Goal: Information Seeking & Learning: Learn about a topic

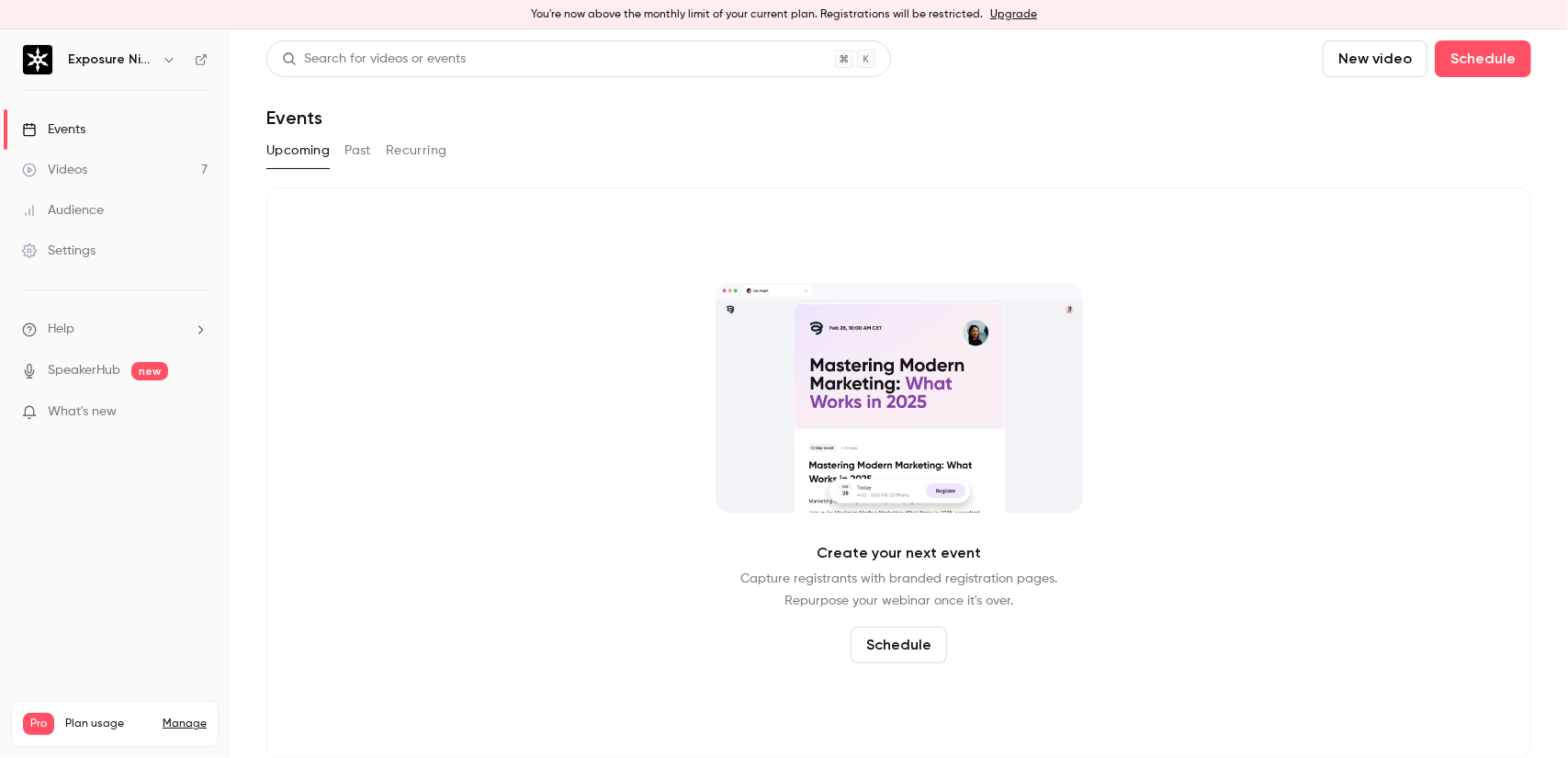
click at [132, 178] on link "Videos 7" at bounding box center [114, 170] width 229 height 41
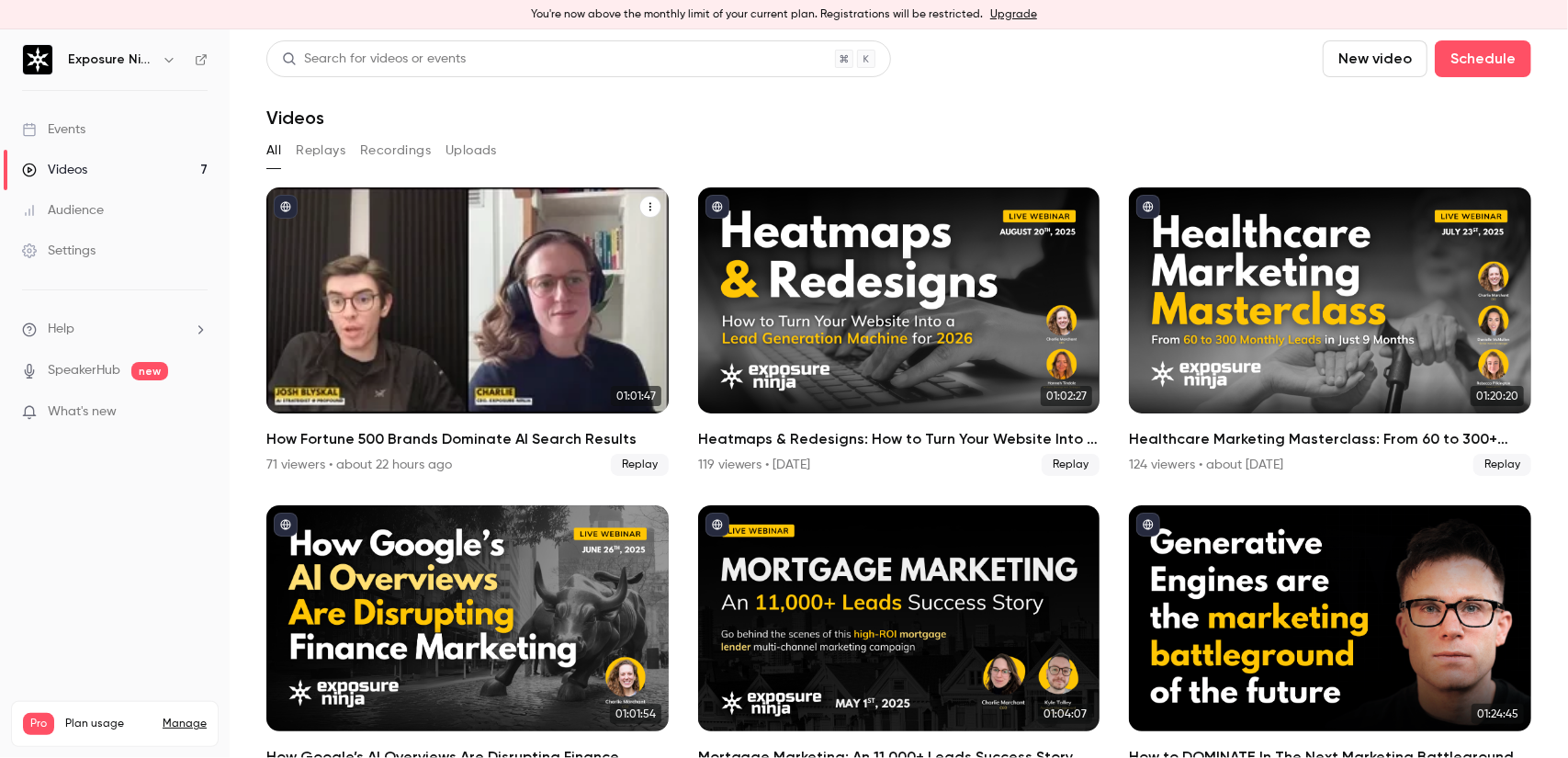
click at [459, 284] on div "How Fortune 500 Brands Dominate AI Search Results" at bounding box center [467, 300] width 402 height 226
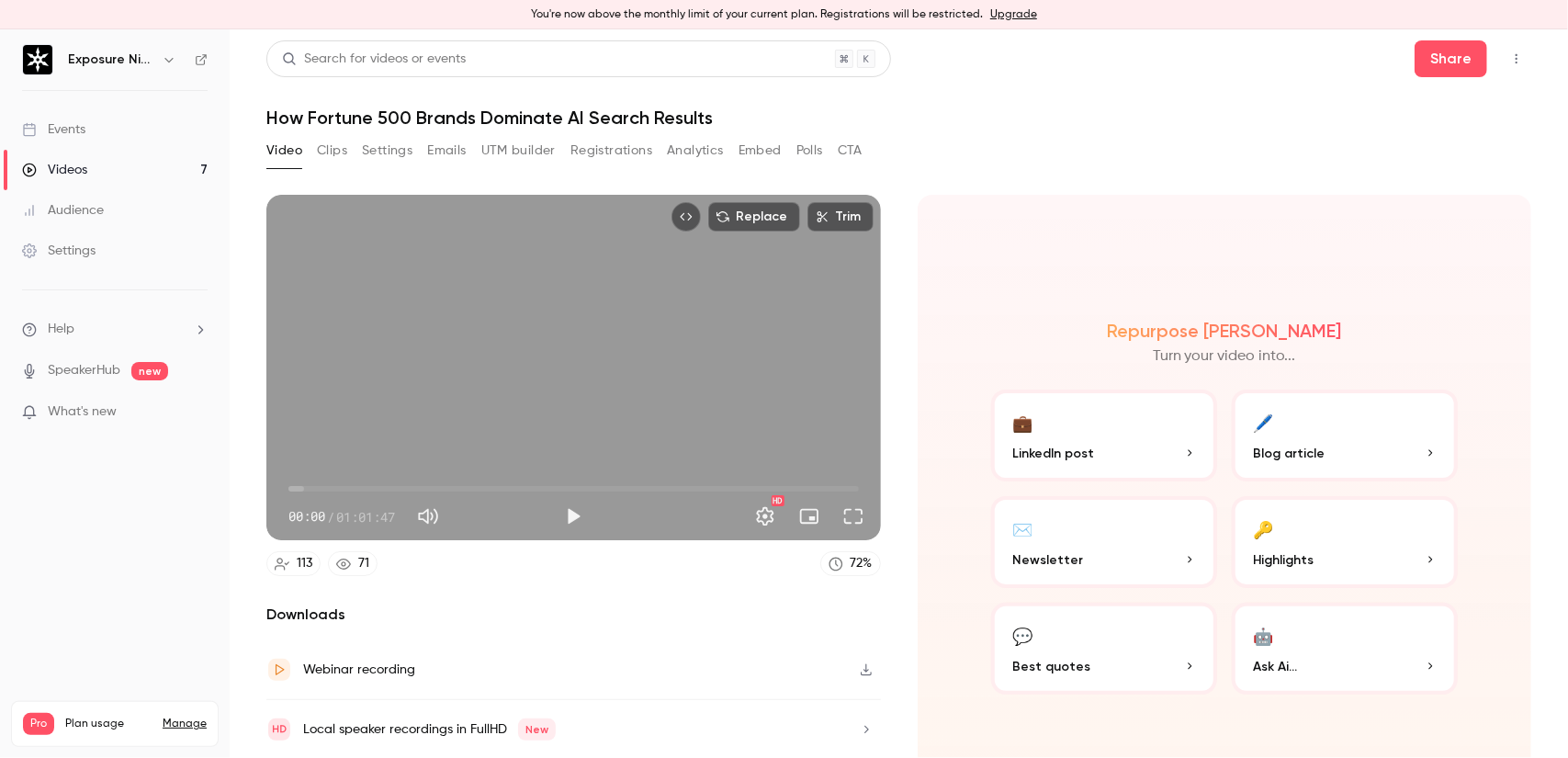
click at [808, 152] on button "Polls" at bounding box center [809, 151] width 27 height 29
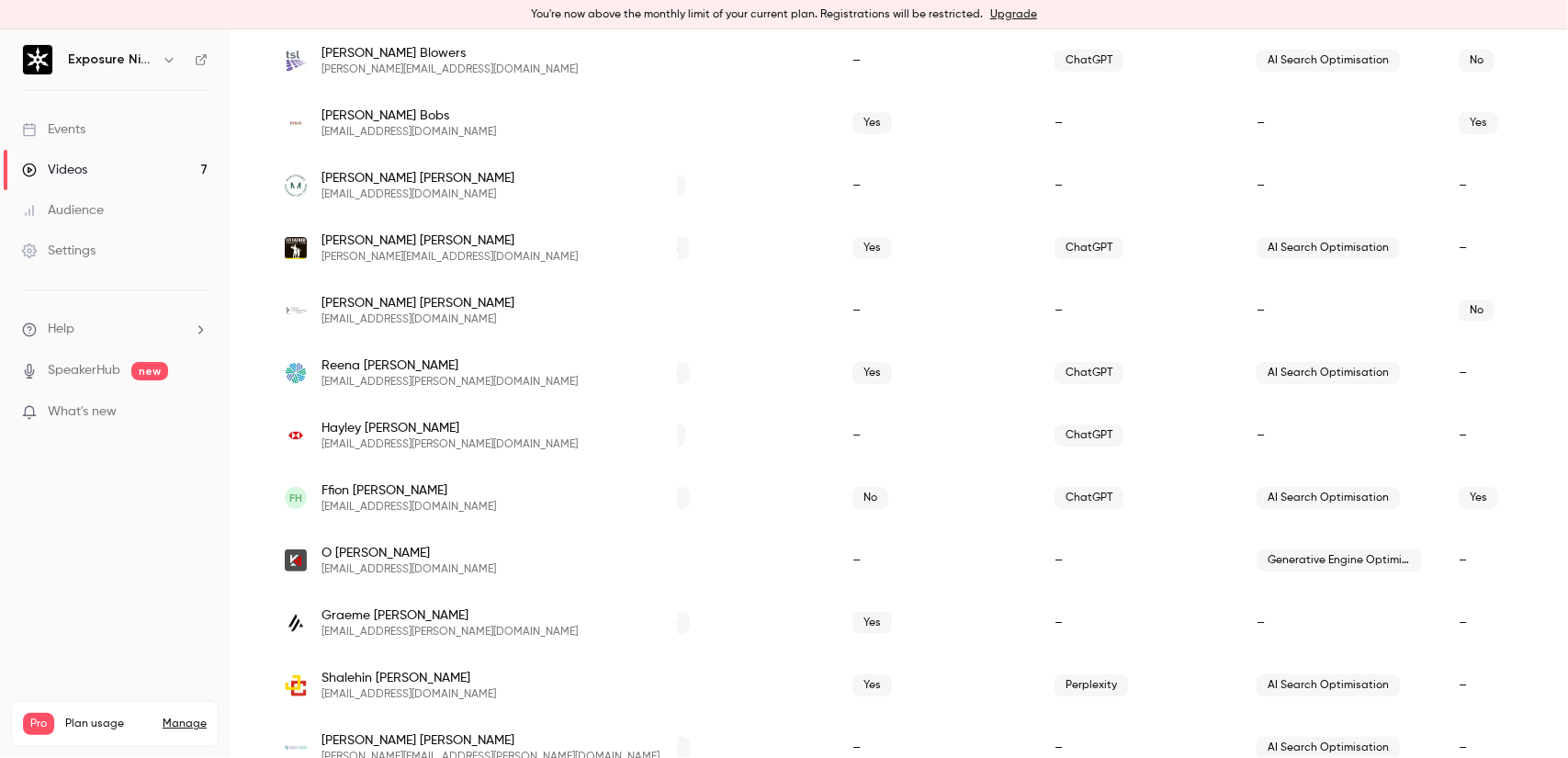
scroll to position [552, 0]
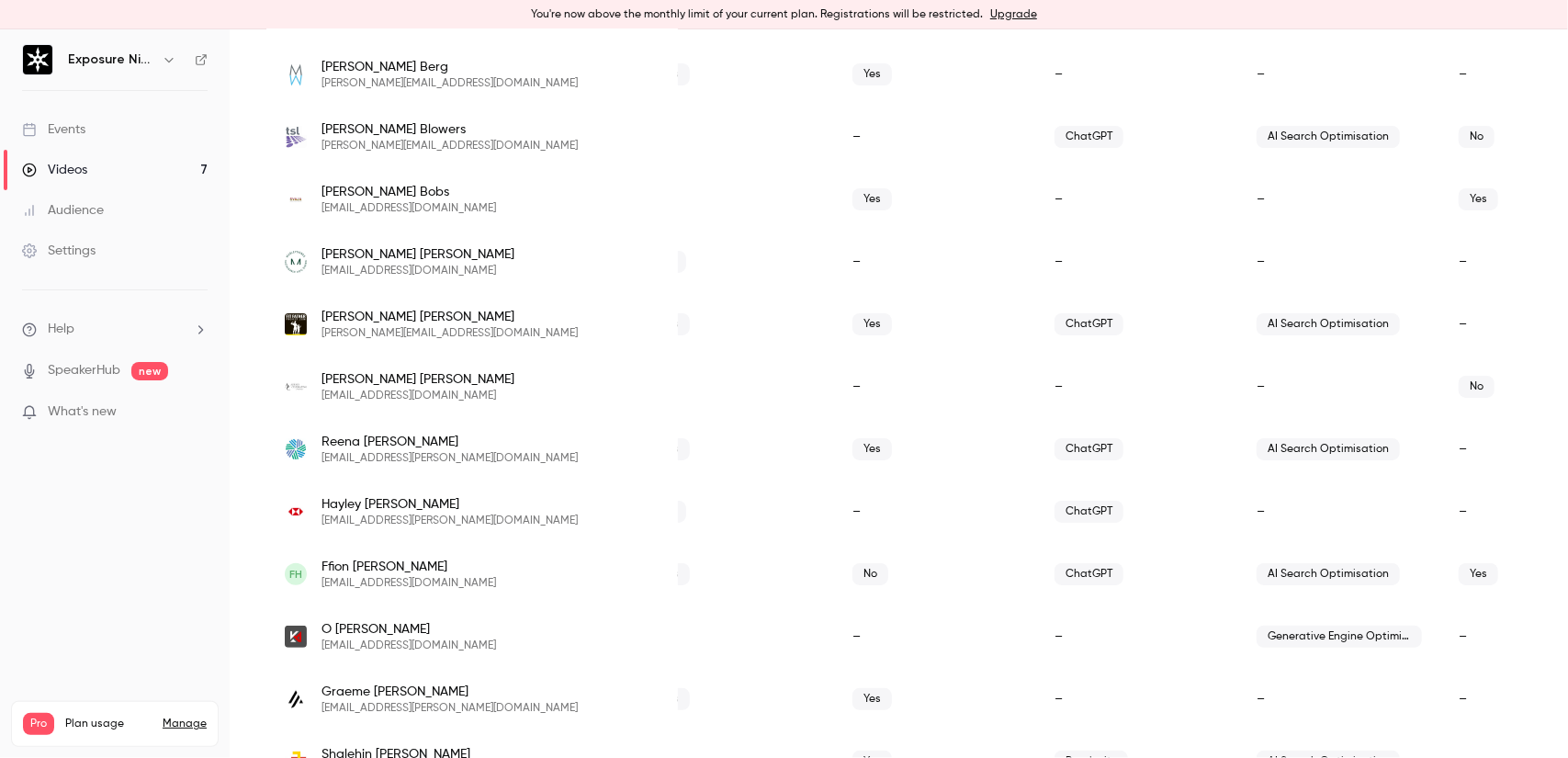
click at [1441, 194] on div "Yes" at bounding box center [1542, 200] width 203 height 63
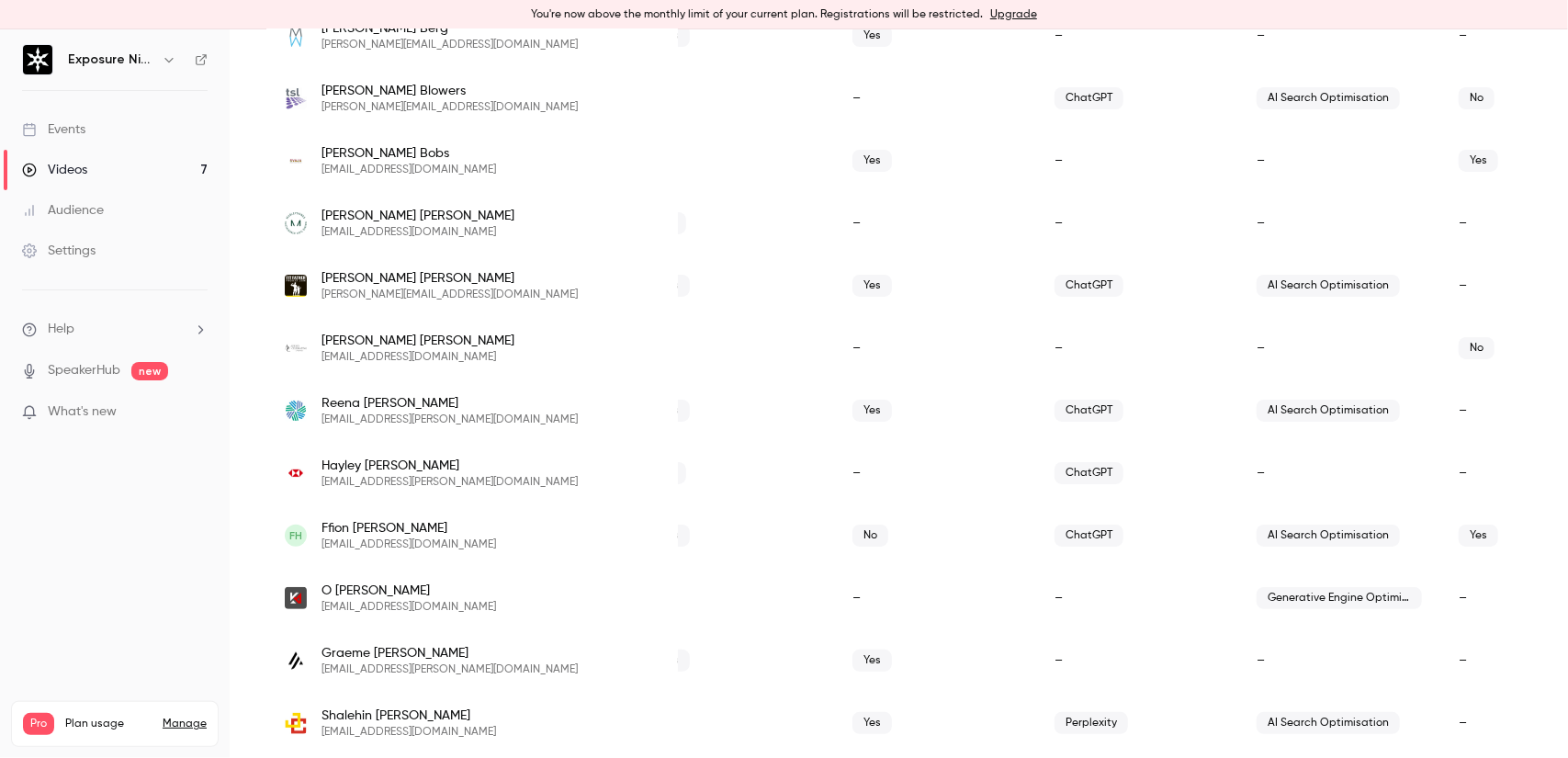
scroll to position [548, 0]
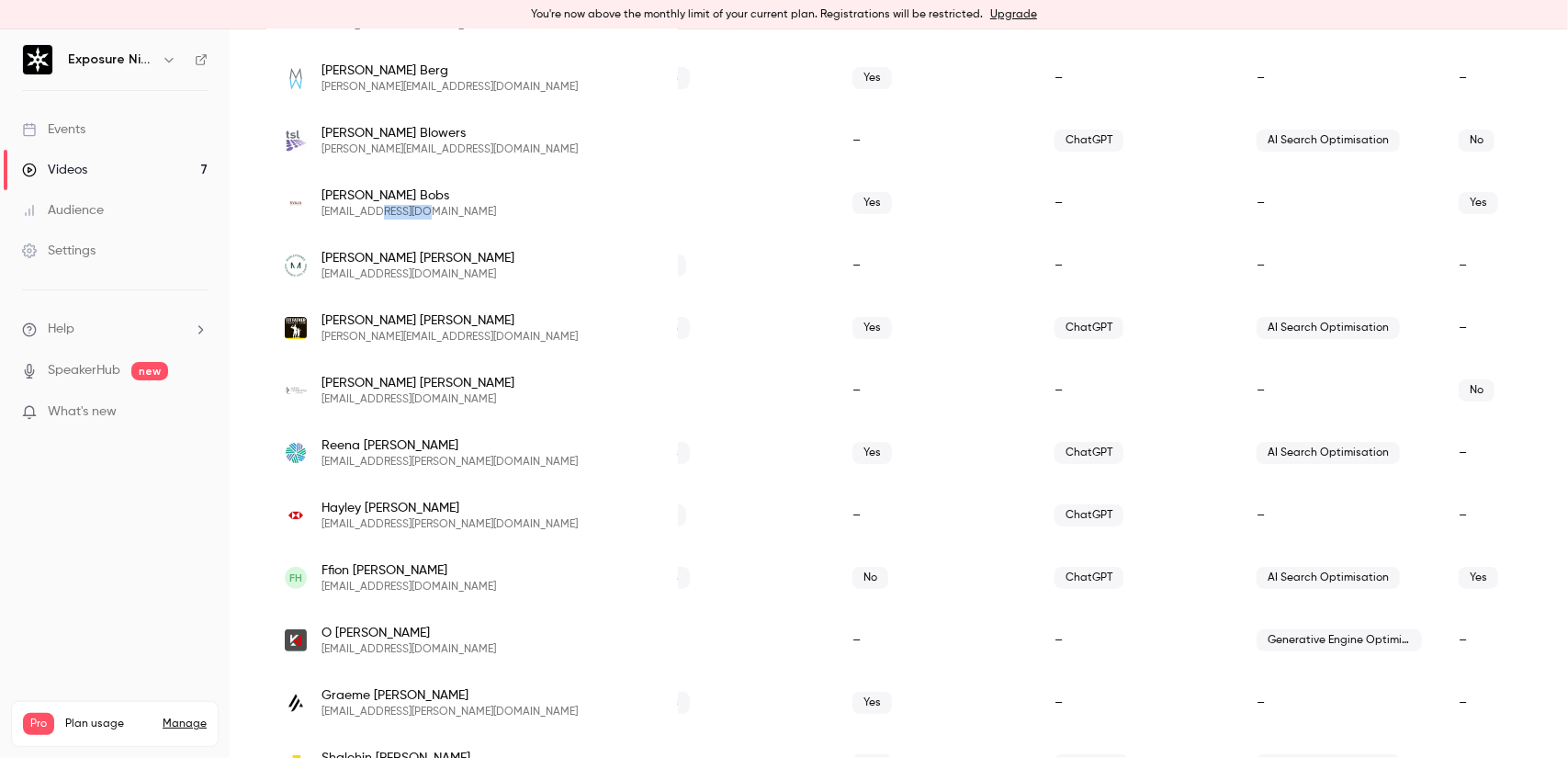
drag, startPoint x: 418, startPoint y: 214, endPoint x: 374, endPoint y: 215, distance: 44.0
click at [374, 215] on span "[EMAIL_ADDRESS][DOMAIN_NAME]" at bounding box center [409, 213] width 175 height 15
click at [440, 214] on div "[PERSON_NAME] [PERSON_NAME][EMAIL_ADDRESS][DOMAIN_NAME]" at bounding box center [471, 204] width 375 height 33
drag, startPoint x: 443, startPoint y: 210, endPoint x: 374, endPoint y: 212, distance: 69.0
click at [374, 212] on div "[PERSON_NAME] [PERSON_NAME][EMAIL_ADDRESS][DOMAIN_NAME]" at bounding box center [471, 204] width 375 height 33
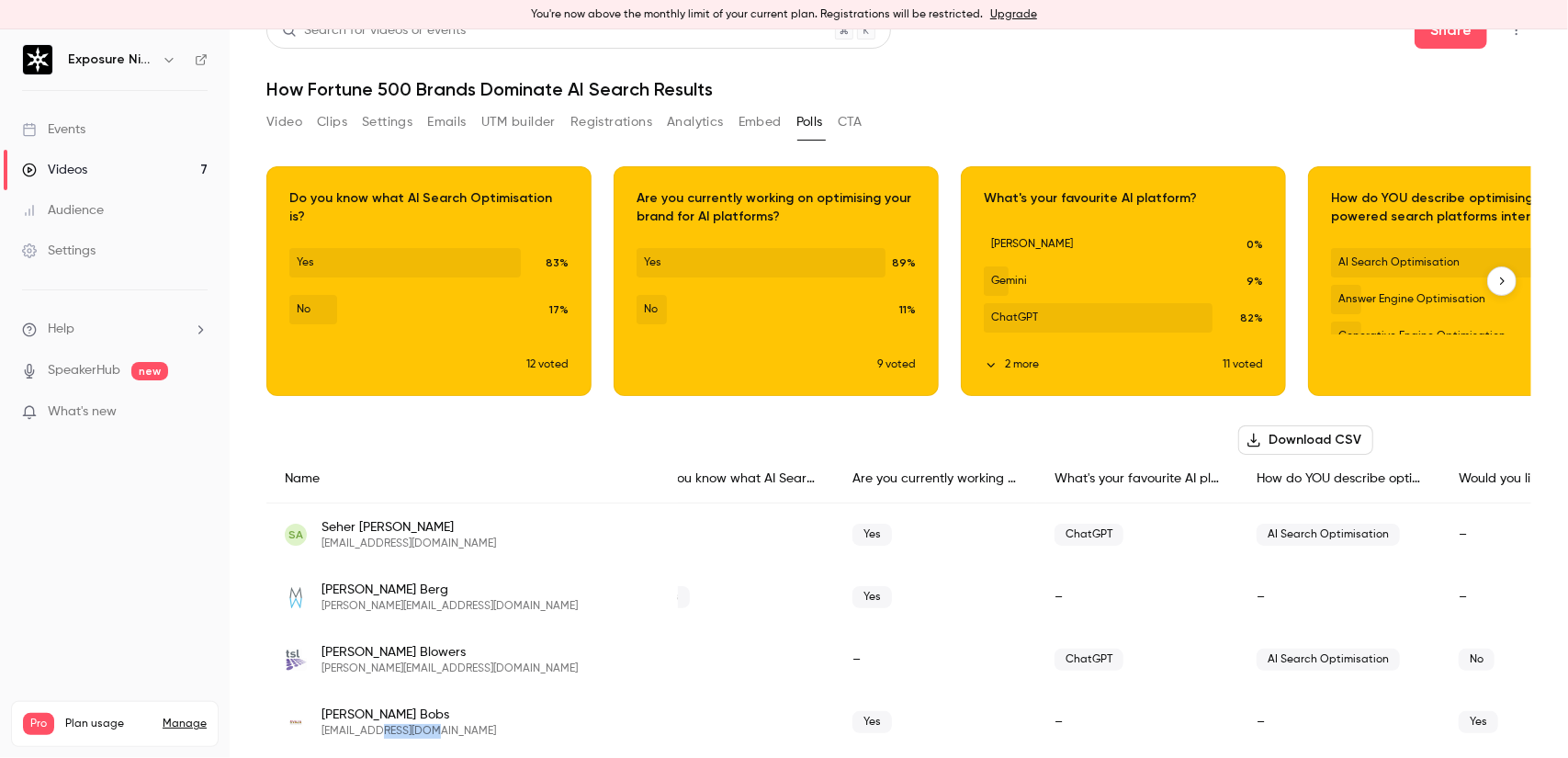
scroll to position [0, 0]
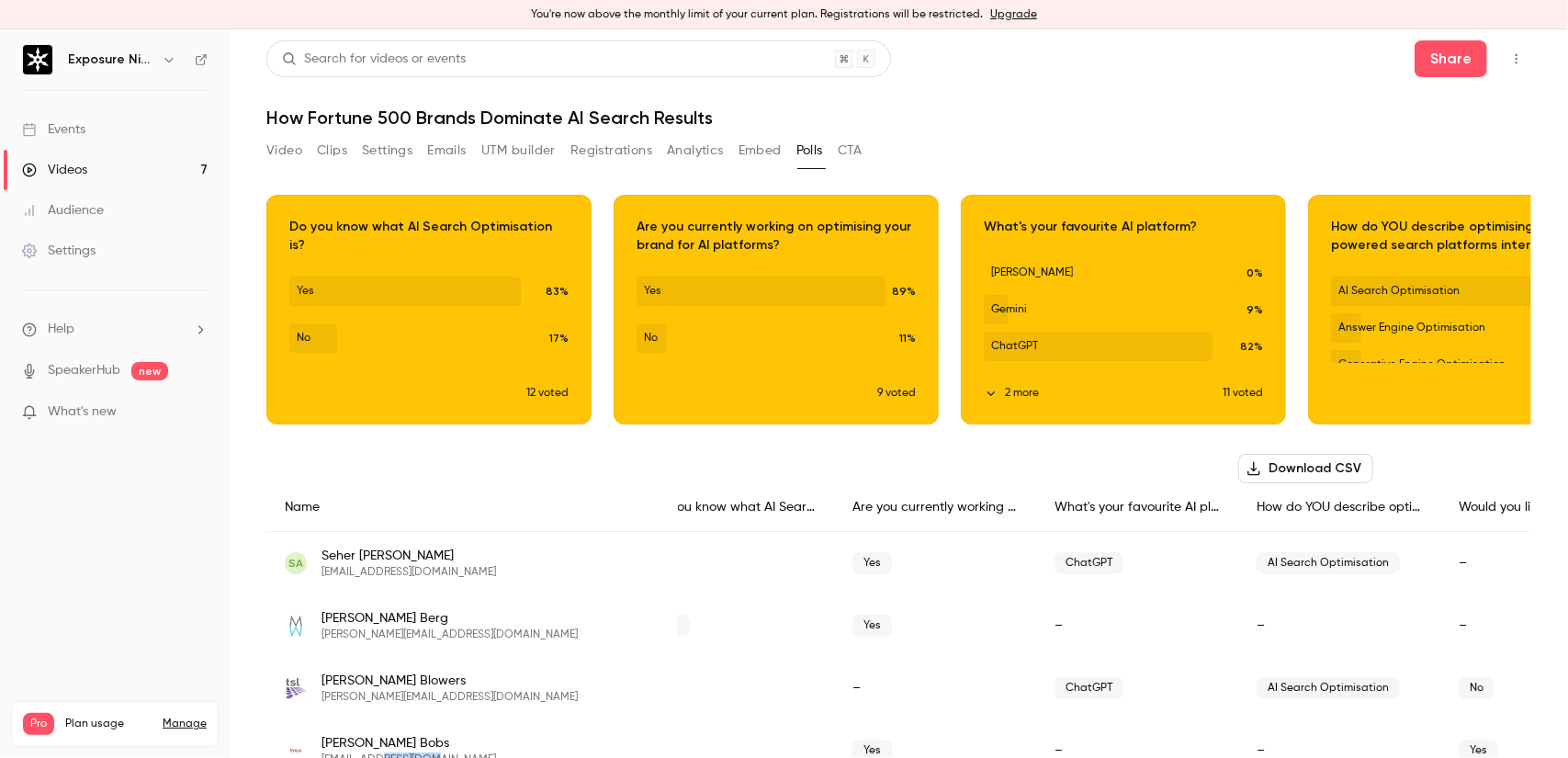
click at [599, 156] on button "Registrations" at bounding box center [611, 151] width 82 height 29
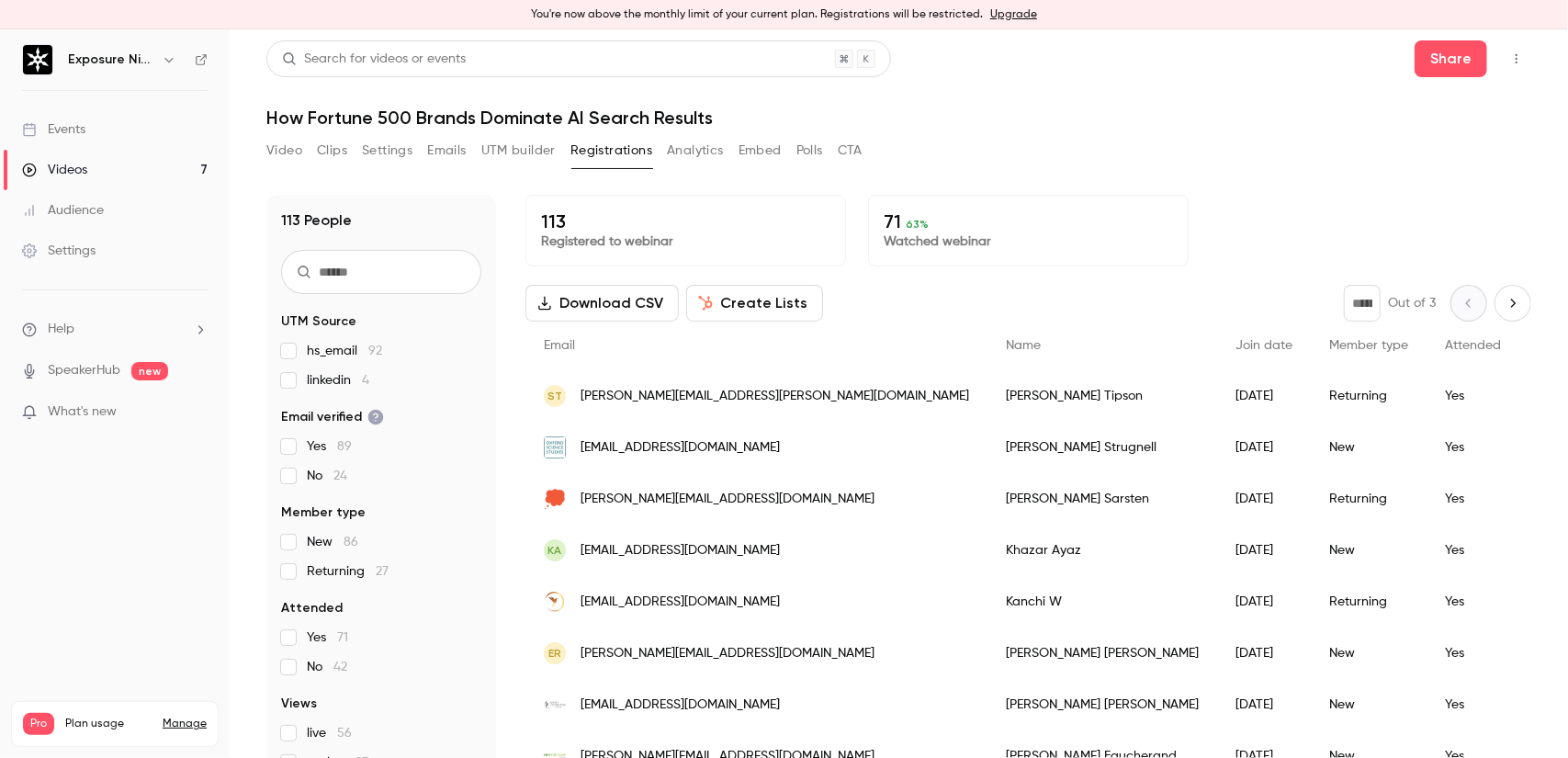
click at [633, 303] on button "Download CSV" at bounding box center [602, 303] width 154 height 37
click at [858, 148] on button "CTA" at bounding box center [850, 151] width 25 height 29
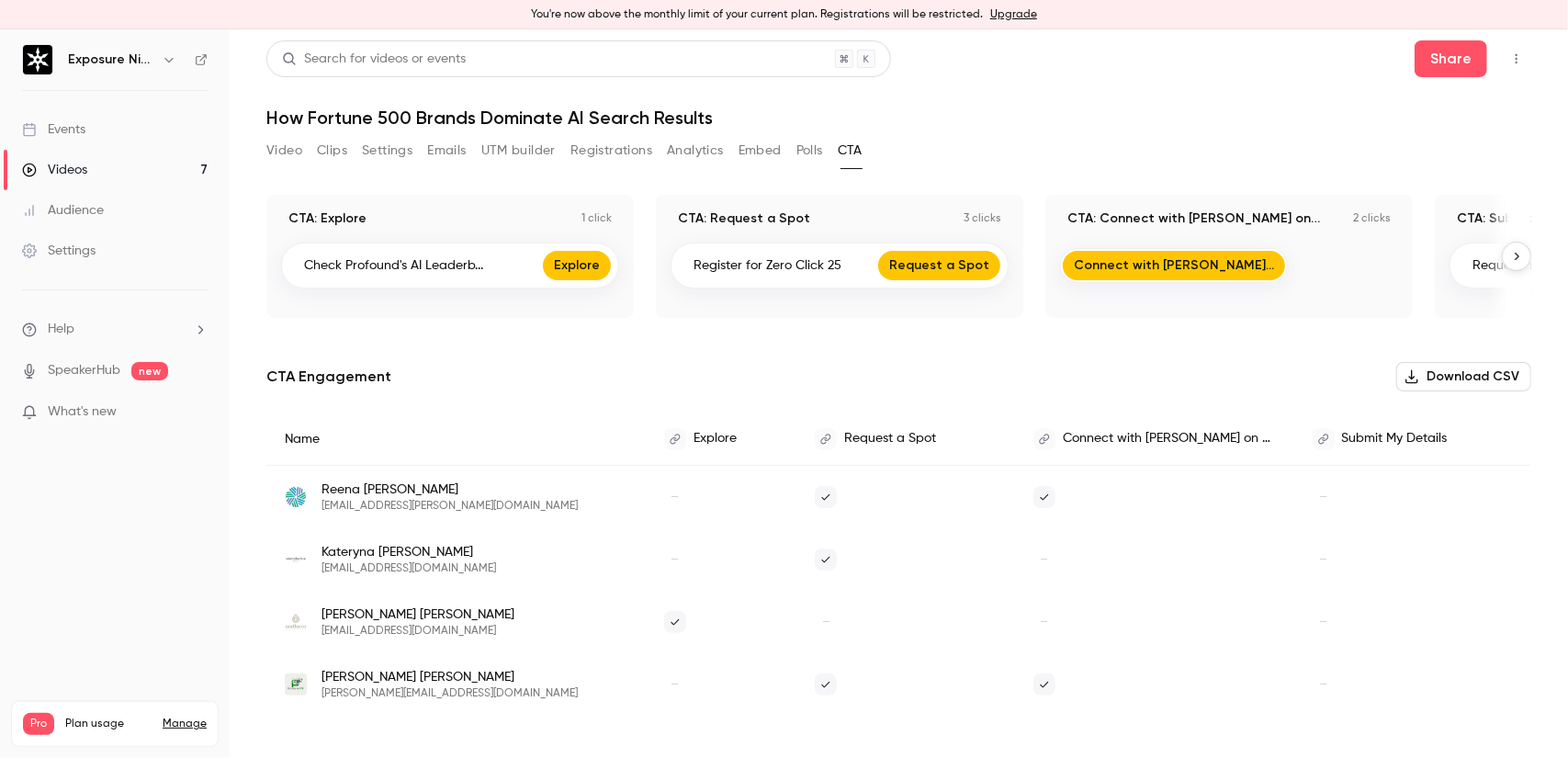
click at [819, 148] on button "Polls" at bounding box center [809, 151] width 27 height 29
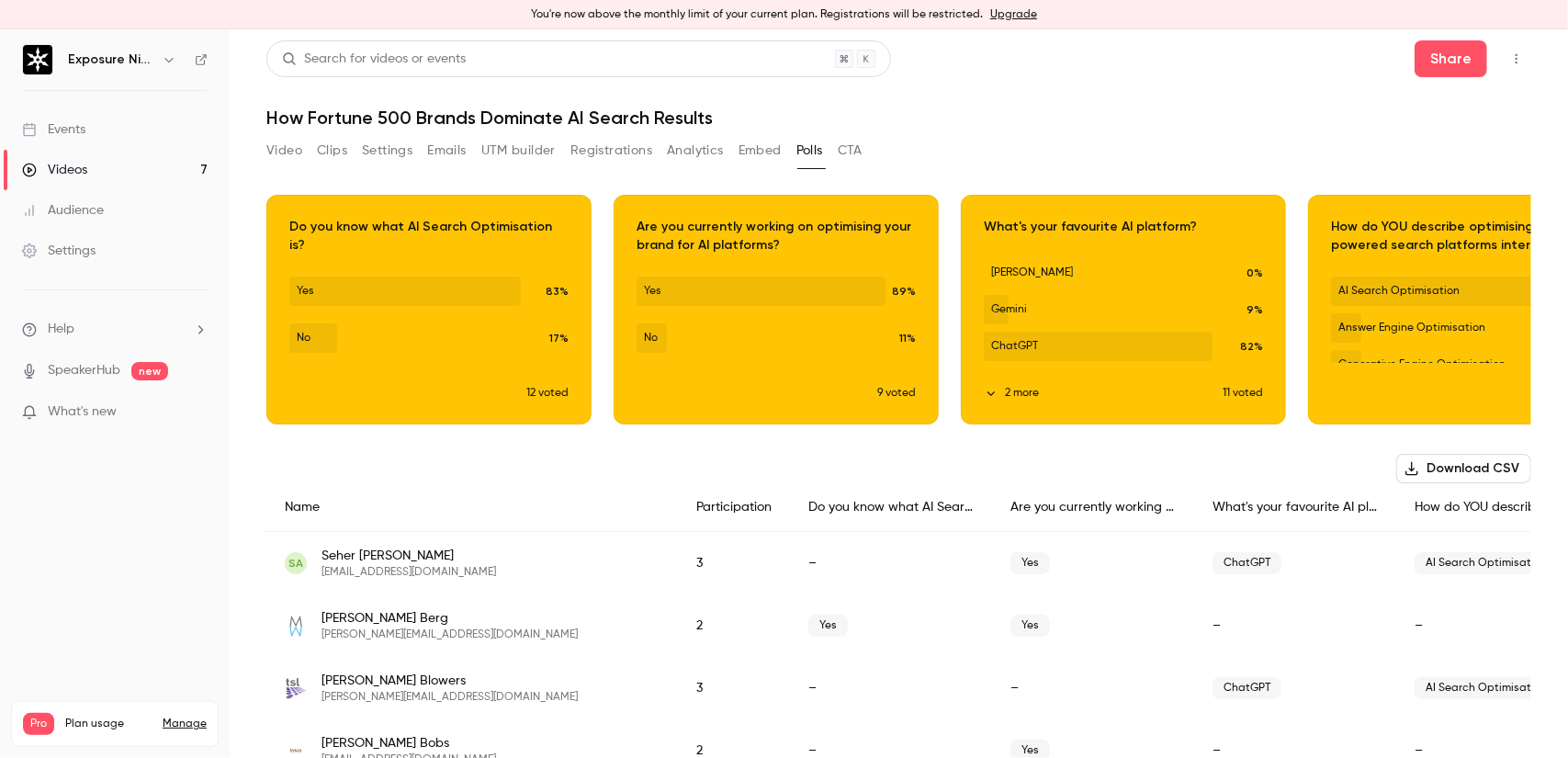
click at [1459, 472] on button "Download CSV" at bounding box center [1464, 469] width 135 height 29
click at [1432, 465] on button "Download CSV" at bounding box center [1464, 469] width 135 height 29
click at [984, 107] on h1 "How Fortune 500 Brands Dominate AI Search Results" at bounding box center [899, 118] width 1265 height 22
click at [95, 171] on link "Videos 7" at bounding box center [114, 170] width 229 height 41
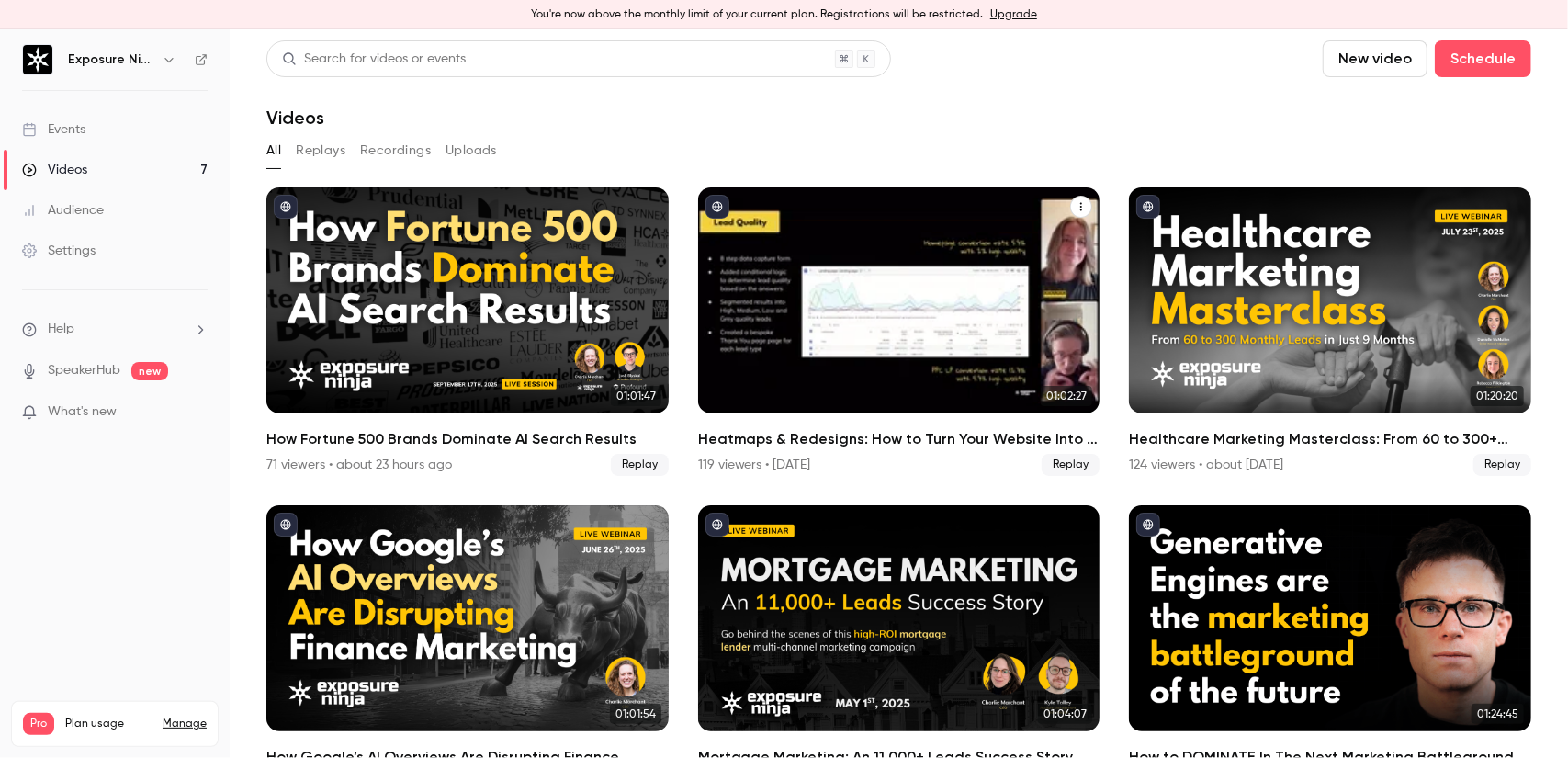
click at [858, 278] on div "Heatmaps & Redesigns: How to Turn Your Website Into a Lead Generation Machine f…" at bounding box center [899, 300] width 402 height 226
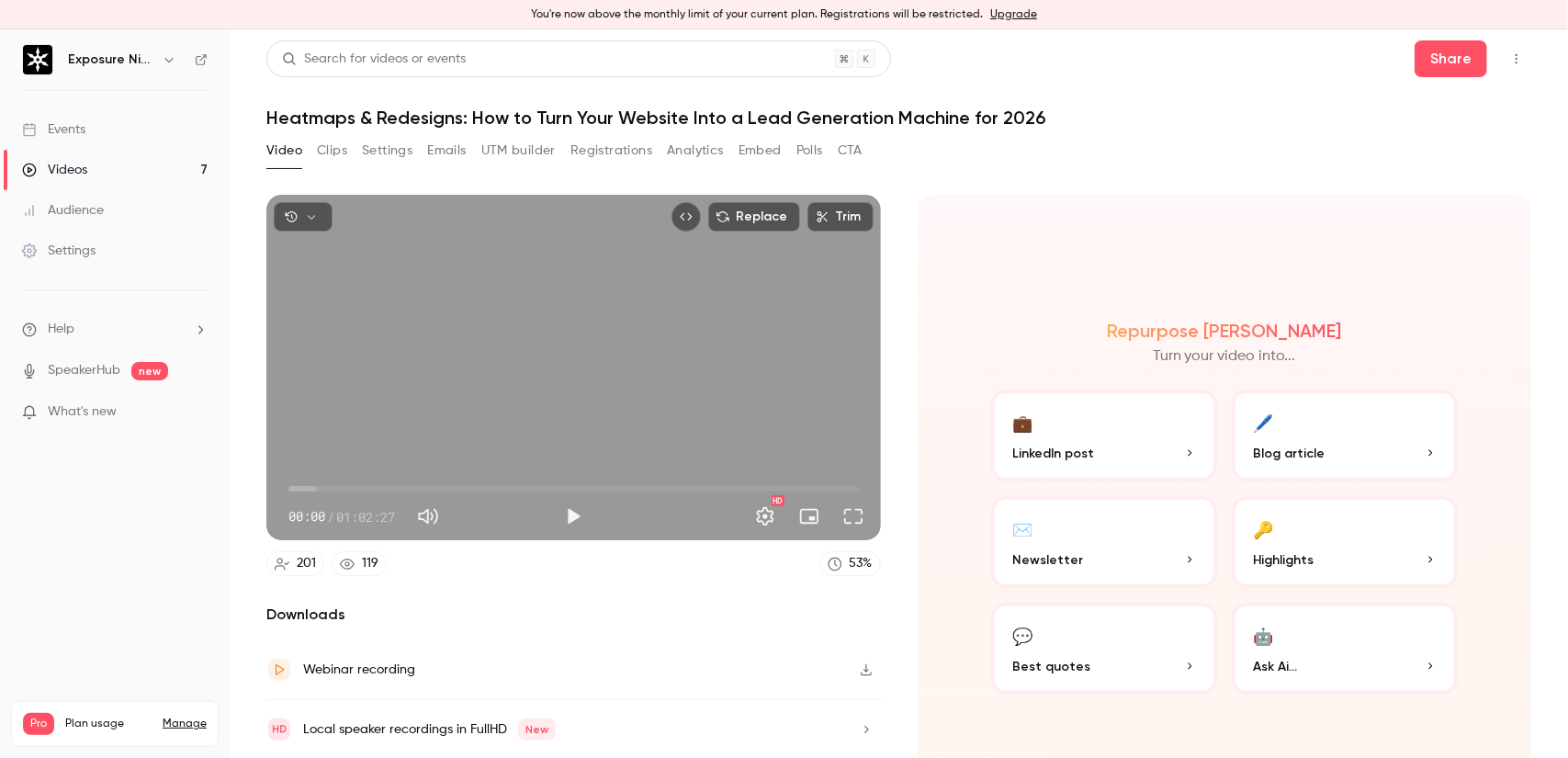
click at [813, 152] on button "Polls" at bounding box center [809, 151] width 27 height 29
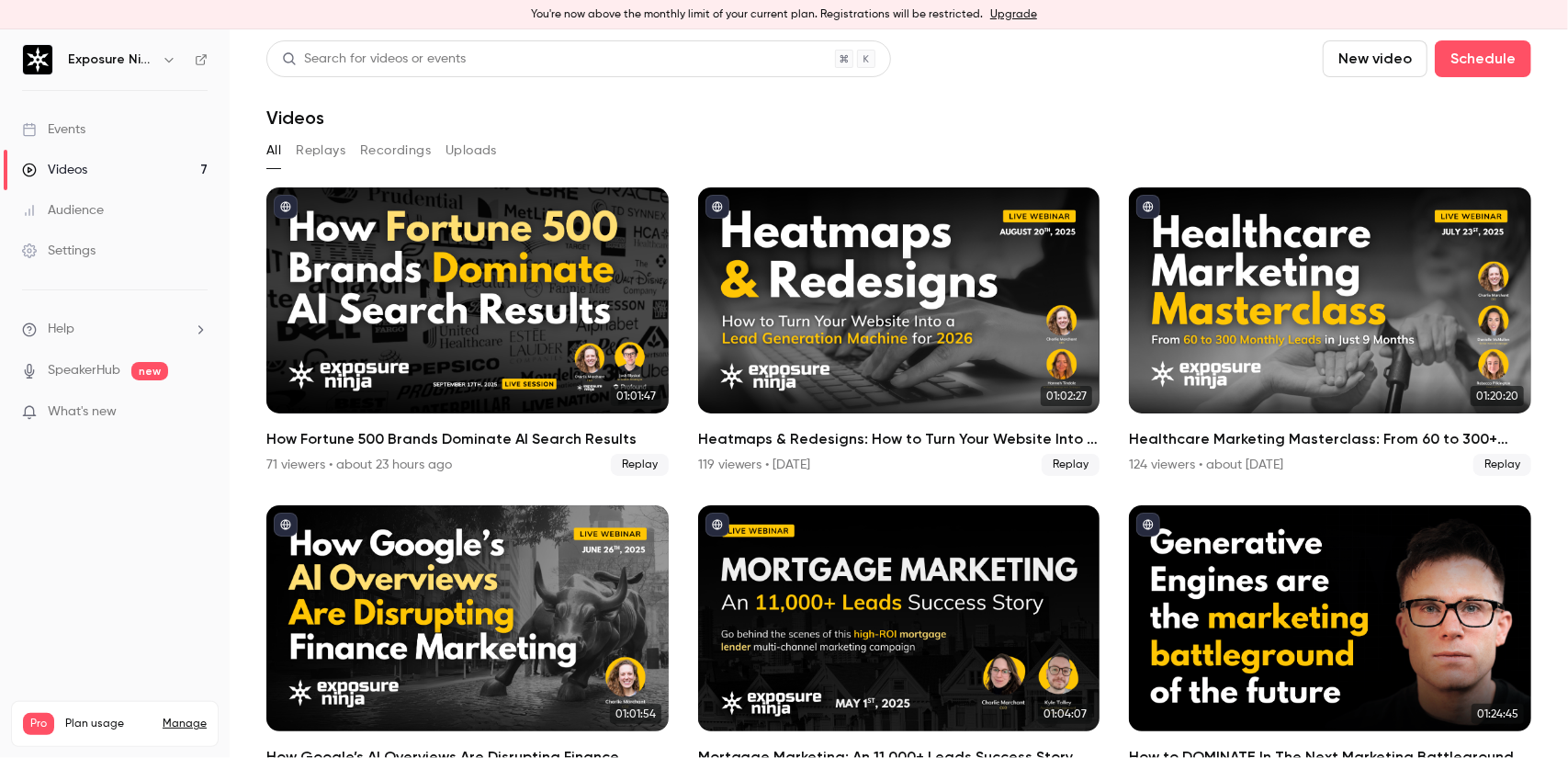
click at [1288, 296] on div "Healthcare Marketing Masterclass: From 60 to 300+ Monthly Leads in Only 9 Months" at bounding box center [1330, 300] width 402 height 226
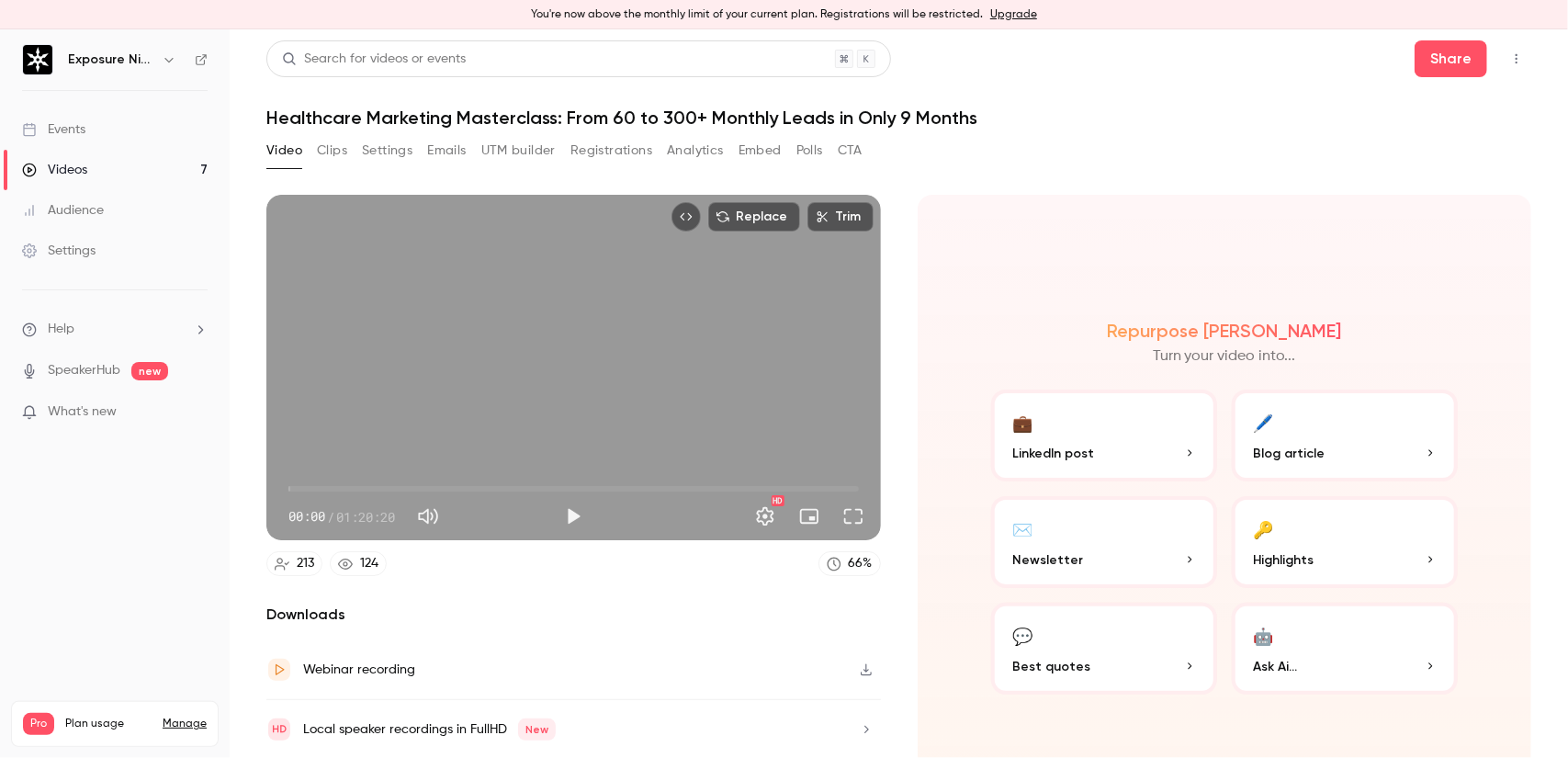
click at [808, 150] on button "Polls" at bounding box center [809, 151] width 27 height 29
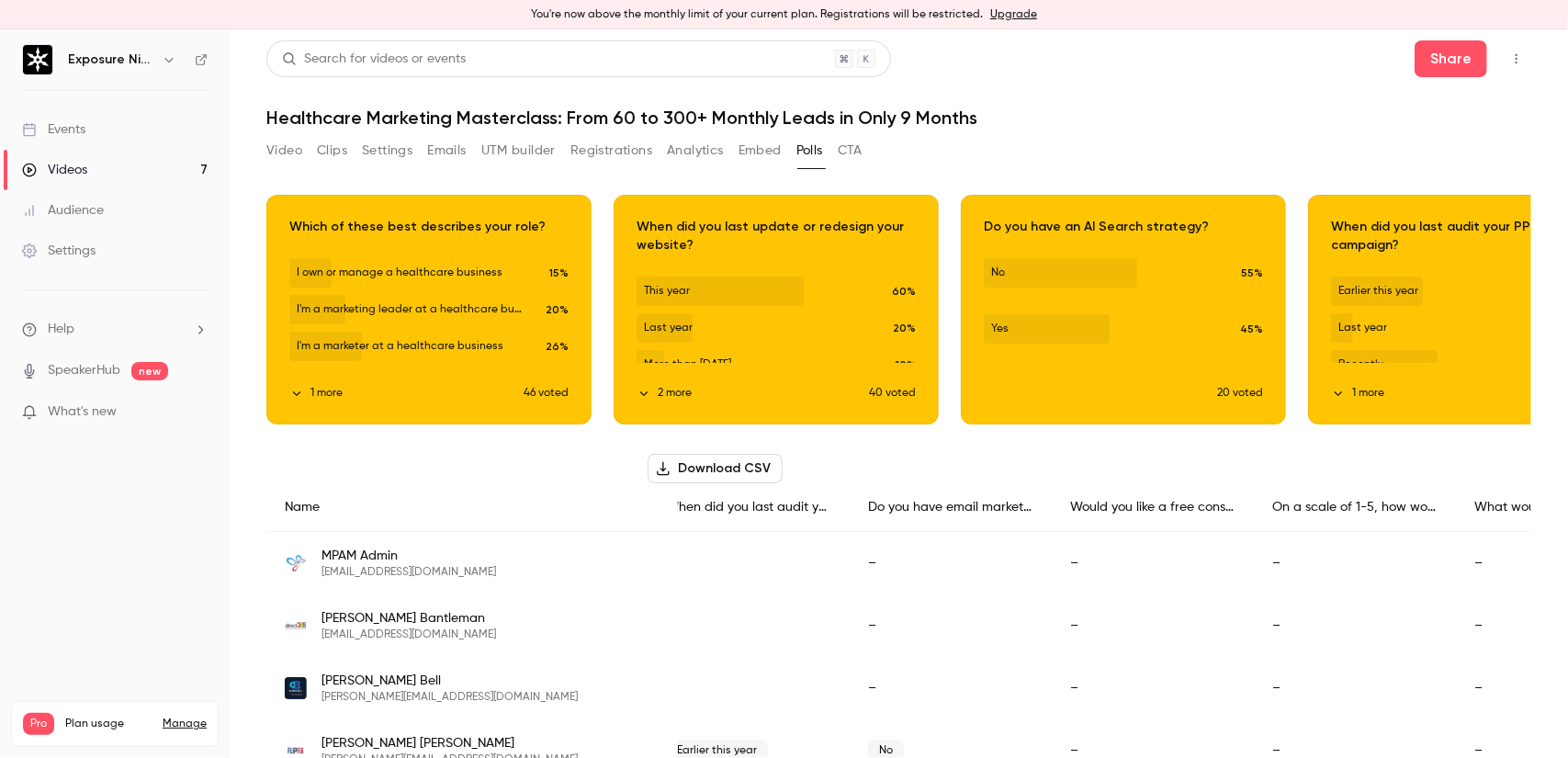
scroll to position [0, 752]
click at [1060, 508] on div "Would you like a free consultation call with our team to discuss earning these …" at bounding box center [1150, 507] width 203 height 49
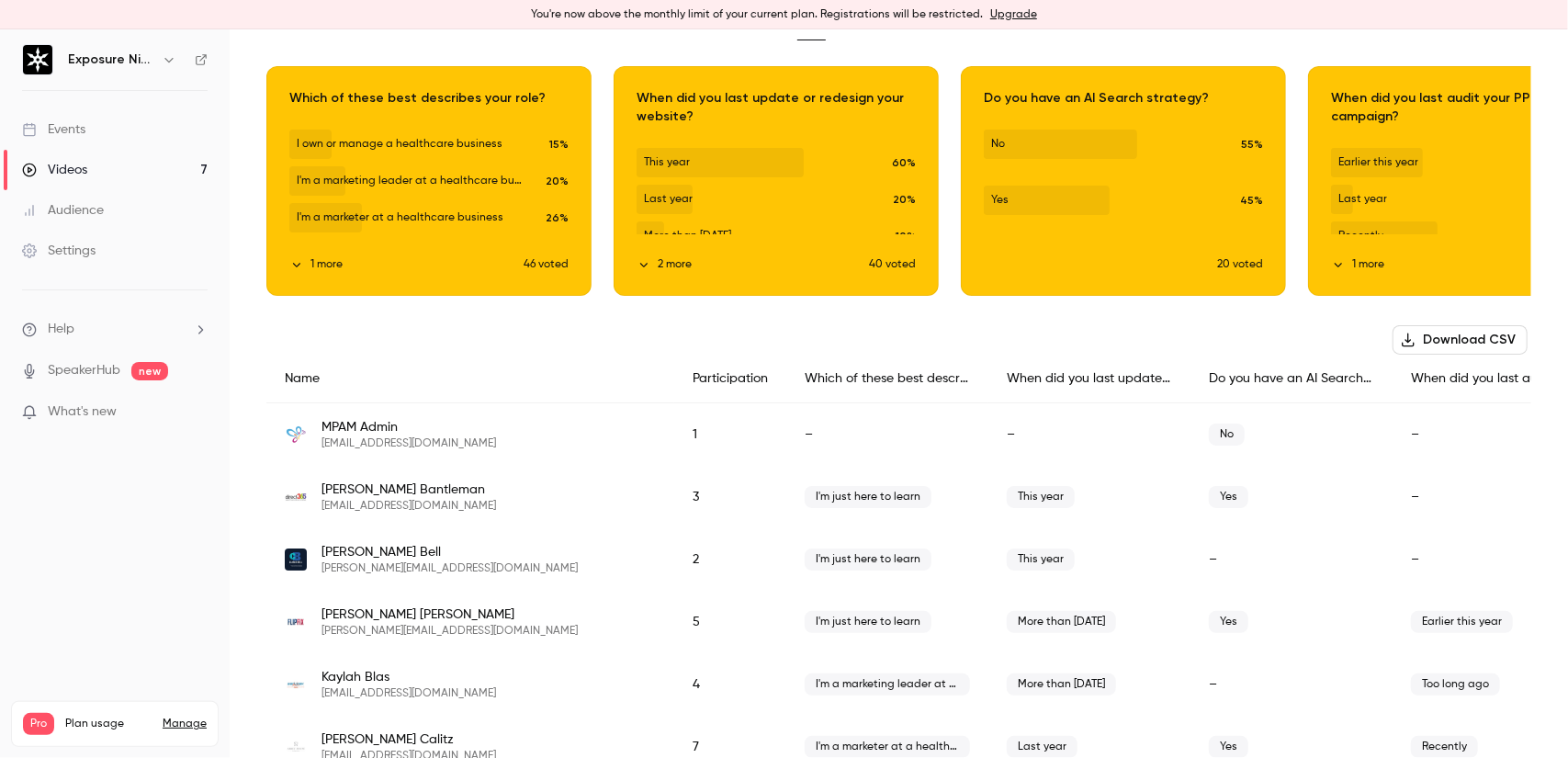
scroll to position [0, 0]
click at [117, 174] on link "Videos 7" at bounding box center [114, 170] width 229 height 41
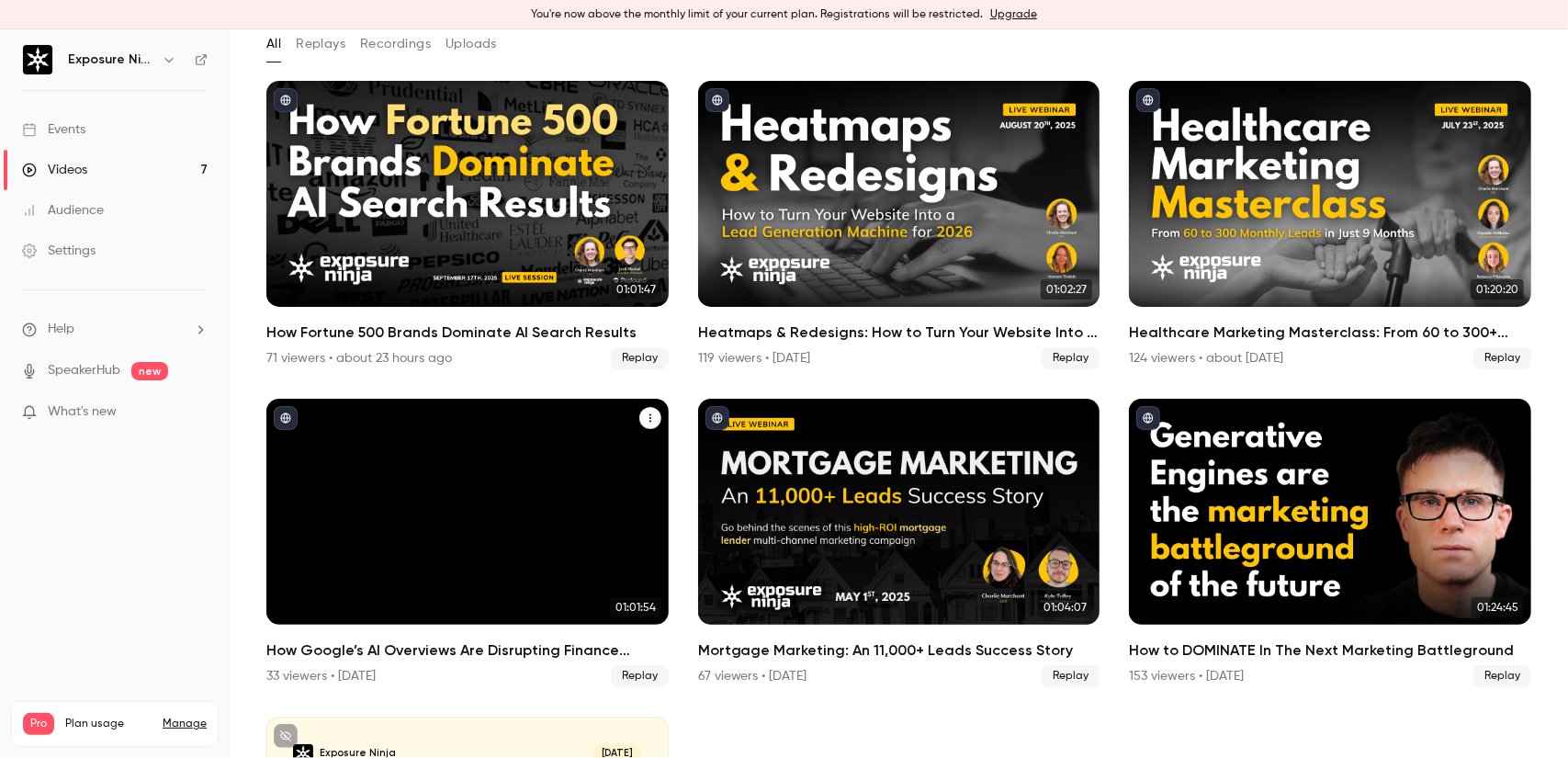
scroll to position [184, 0]
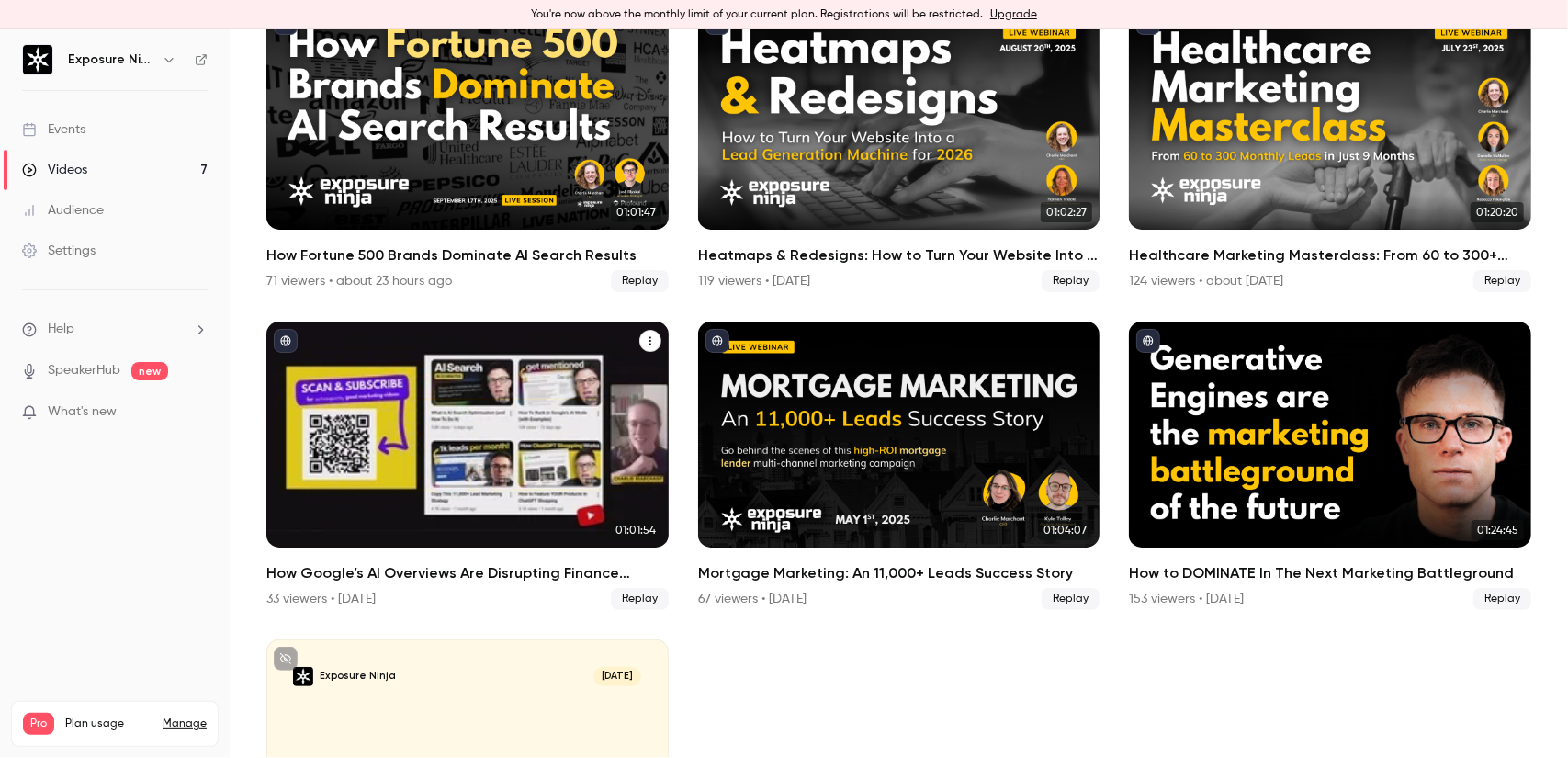
click at [488, 411] on div "How Google’s AI Overviews Are Disrupting Finance Marketing" at bounding box center [467, 434] width 402 height 226
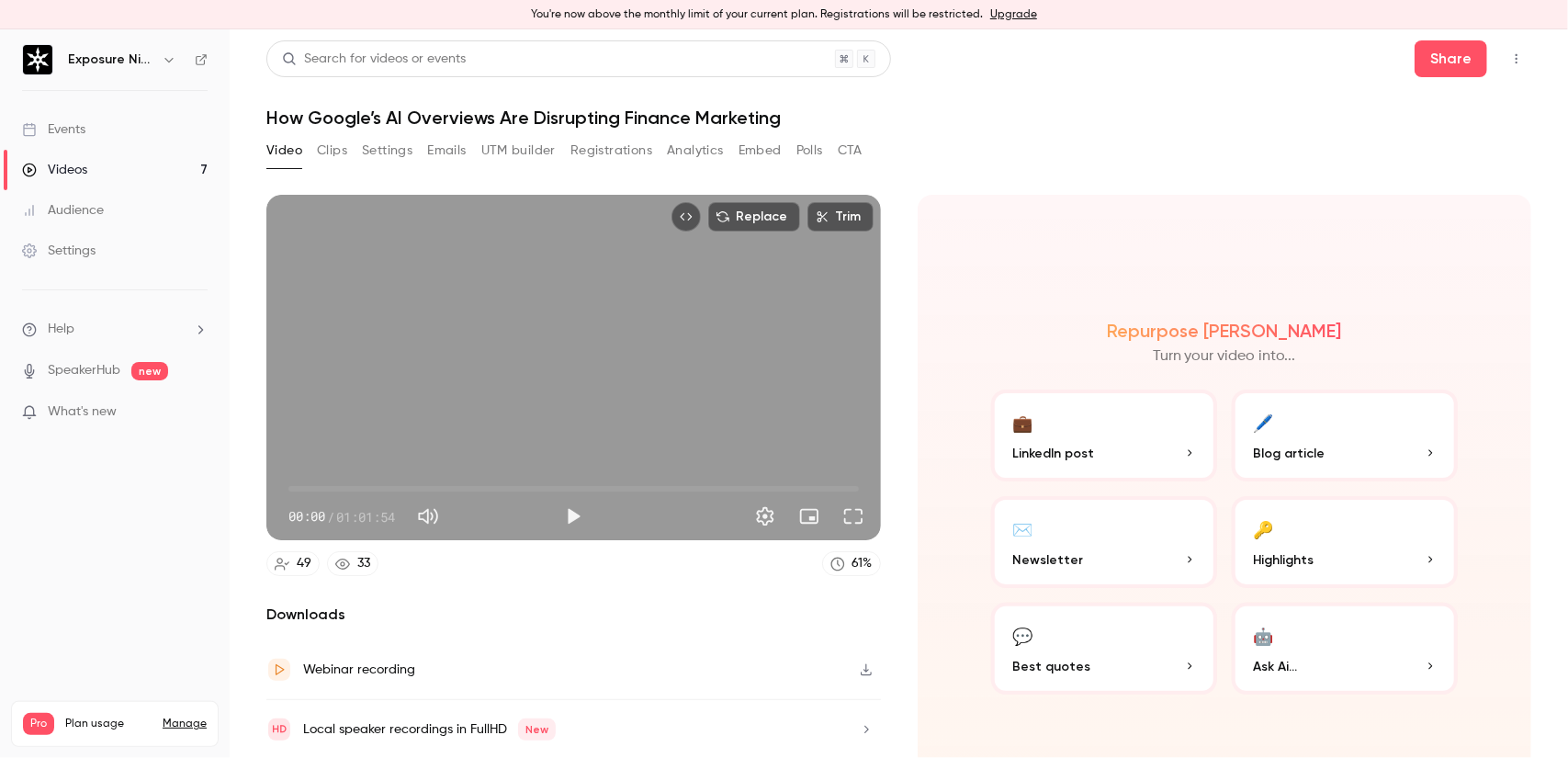
click at [814, 158] on button "Polls" at bounding box center [809, 151] width 27 height 29
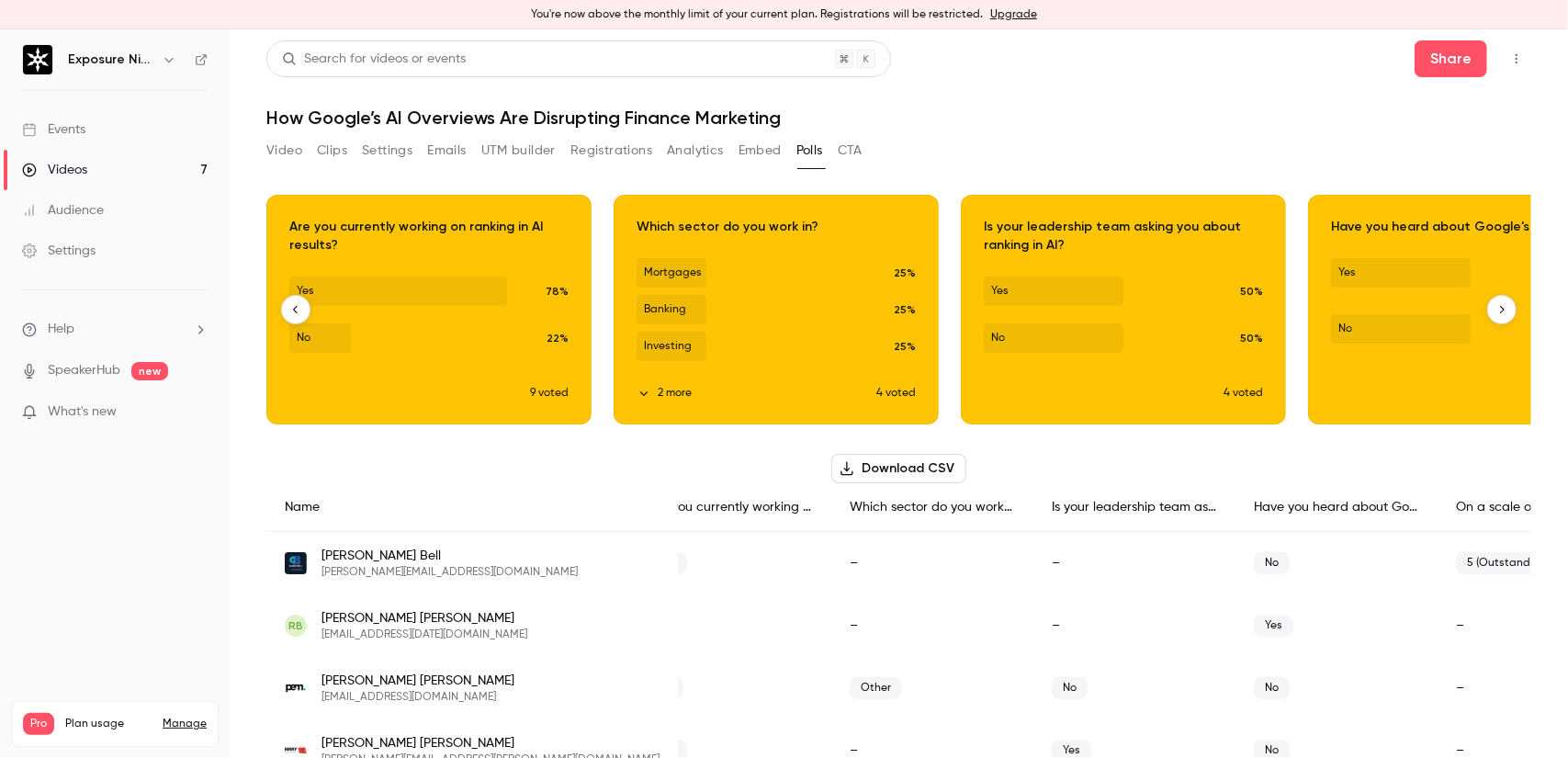
scroll to position [0, 347]
